Goal: Task Accomplishment & Management: Use online tool/utility

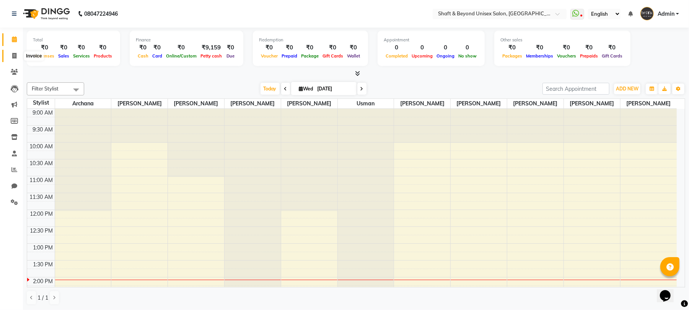
click at [13, 56] on icon at bounding box center [14, 56] width 4 height 6
select select "service"
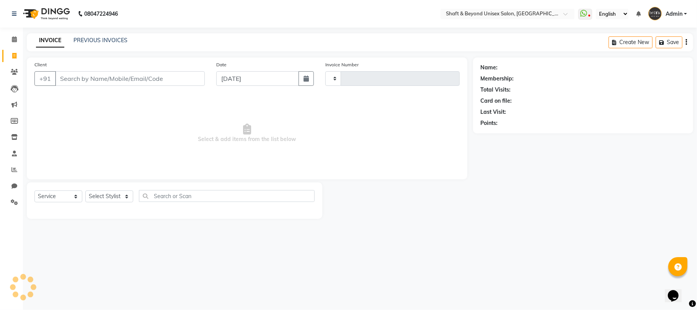
type input "2277"
select select "3878"
click at [113, 201] on select "Select Stylist Archana [PERSON_NAME] [PERSON_NAME] [PERSON_NAME] [PERSON_NAME] …" at bounding box center [109, 196] width 48 height 12
select select "34482"
click at [85, 190] on select "Select Stylist Archana [PERSON_NAME] [PERSON_NAME] [PERSON_NAME] [PERSON_NAME] …" at bounding box center [109, 196] width 48 height 12
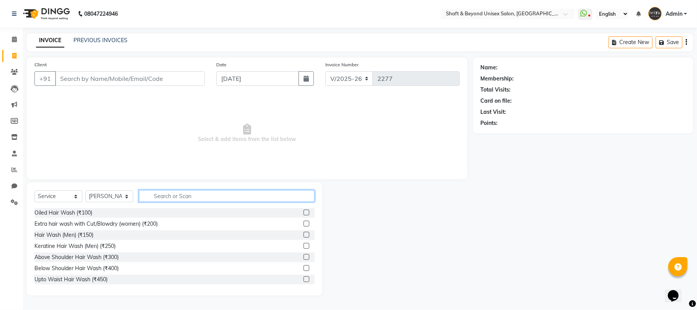
click at [165, 195] on input "text" at bounding box center [227, 196] width 176 height 12
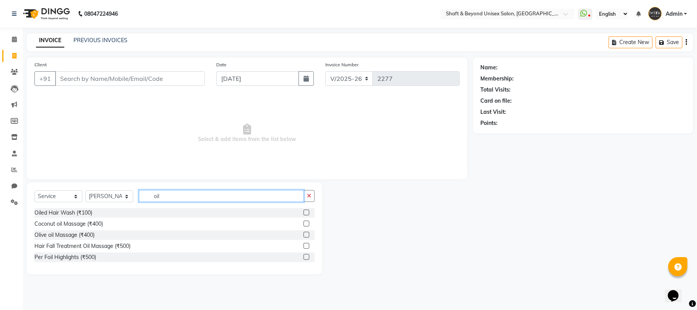
type input "oil"
click at [306, 223] on label at bounding box center [307, 223] width 6 height 6
click at [306, 223] on input "checkbox" at bounding box center [306, 223] width 5 height 5
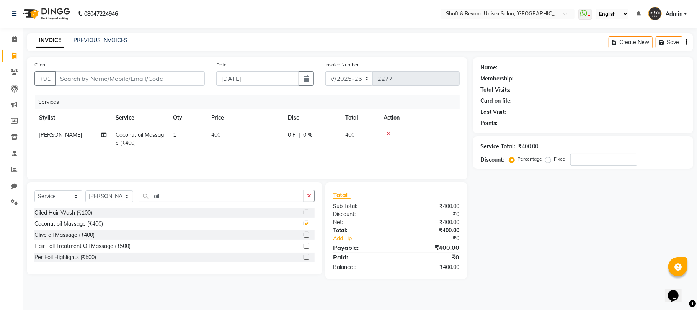
checkbox input "false"
click at [149, 80] on input "Client" at bounding box center [130, 78] width 150 height 15
type input "r"
type input "0"
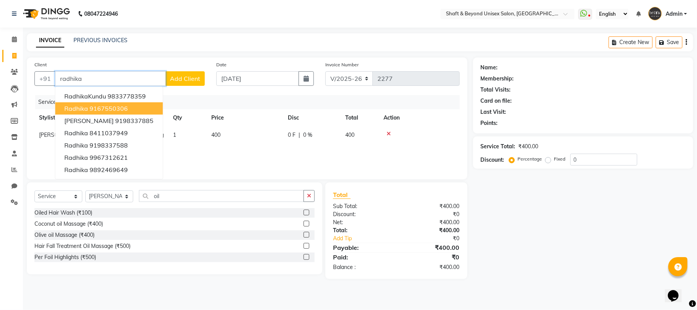
click at [135, 106] on button "radhika 9167550306" at bounding box center [109, 108] width 108 height 12
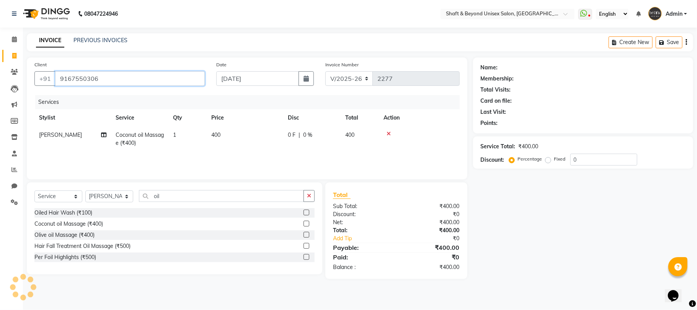
type input "9167550306"
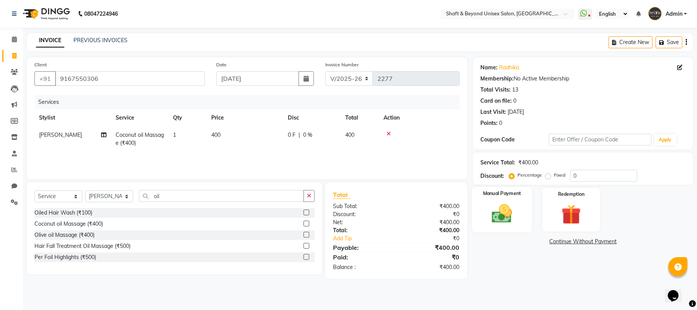
click at [509, 215] on img at bounding box center [501, 214] width 33 height 24
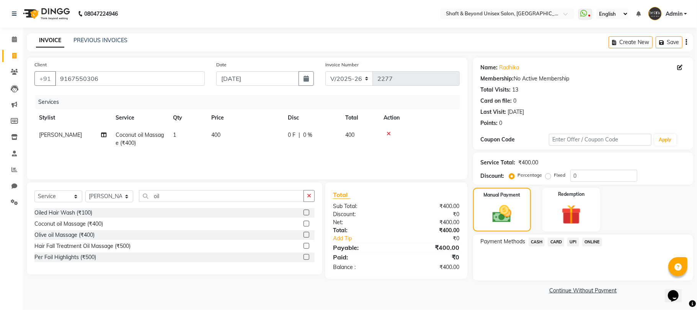
click at [573, 241] on span "UPI" at bounding box center [573, 241] width 12 height 9
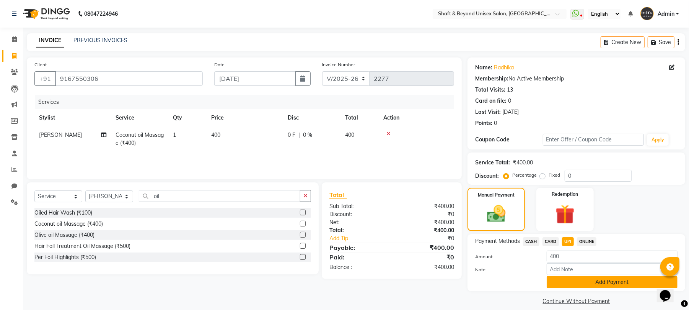
click at [575, 282] on button "Add Payment" at bounding box center [612, 282] width 131 height 12
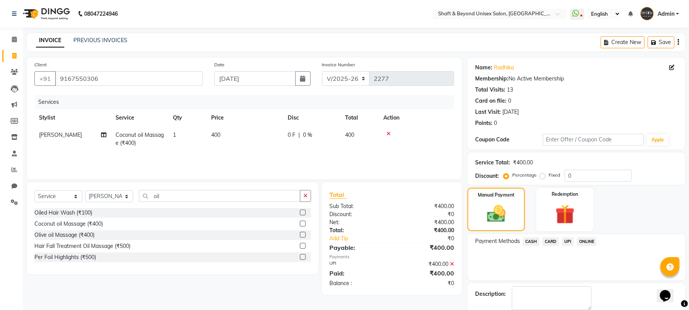
scroll to position [41, 0]
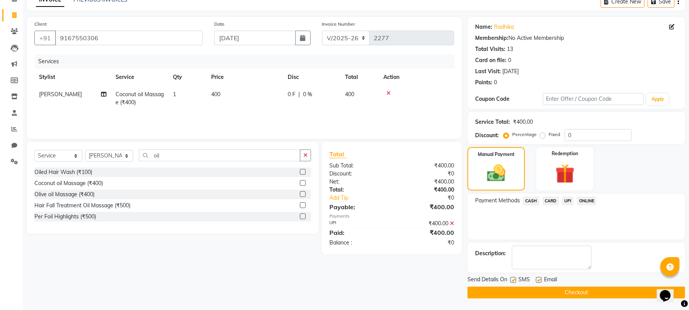
click at [569, 292] on button "Checkout" at bounding box center [577, 292] width 218 height 12
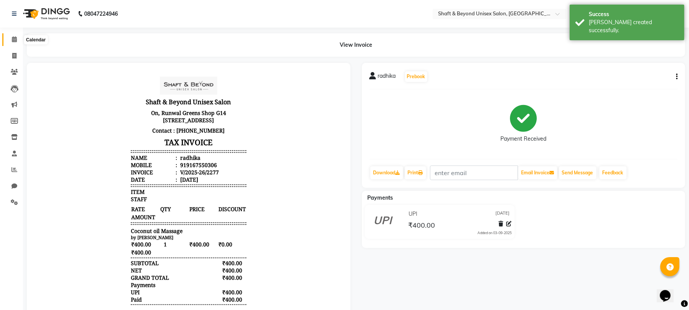
click at [15, 40] on icon at bounding box center [14, 39] width 5 height 6
